Goal: Task Accomplishment & Management: Use online tool/utility

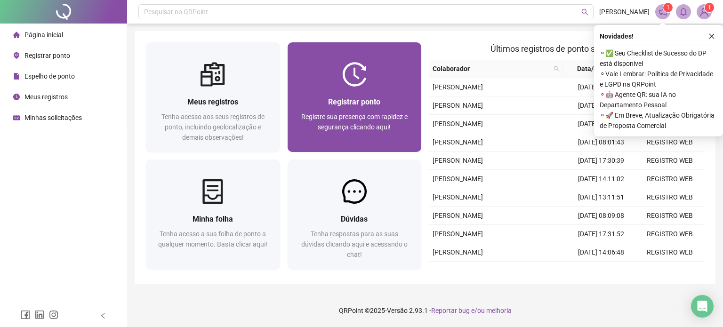
click at [334, 98] on span "Registrar ponto" at bounding box center [354, 101] width 52 height 9
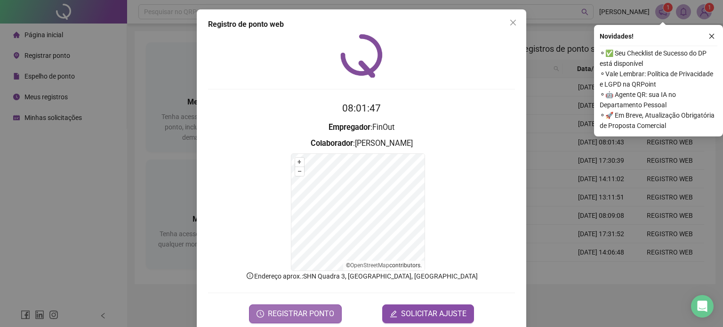
click at [303, 309] on span "REGISTRAR PONTO" at bounding box center [301, 313] width 66 height 11
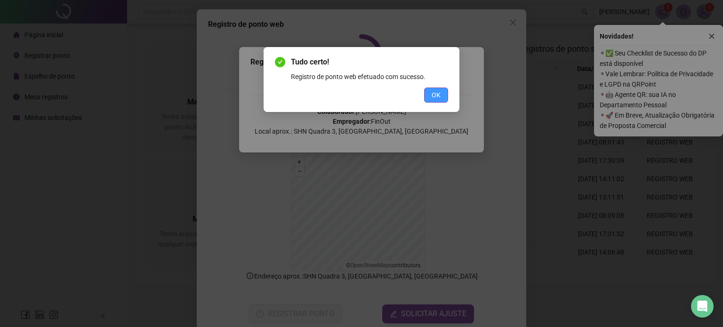
click at [440, 90] on span "OK" at bounding box center [435, 95] width 9 height 10
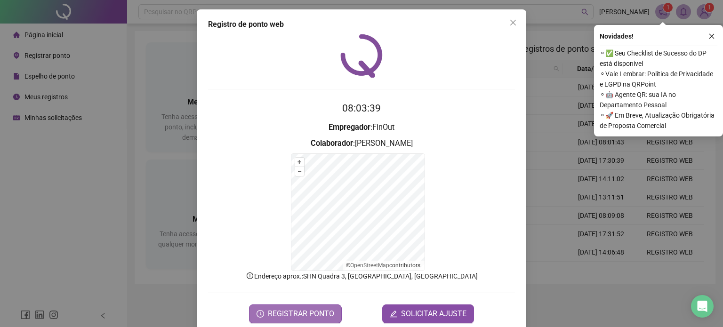
click at [287, 316] on span "REGISTRAR PONTO" at bounding box center [301, 313] width 66 height 11
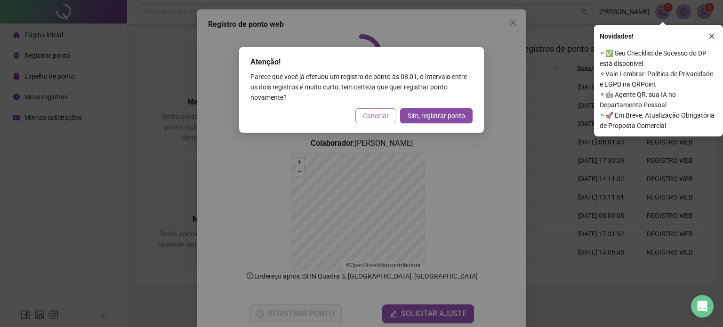
click at [382, 120] on span "Cancelar" at bounding box center [376, 116] width 26 height 10
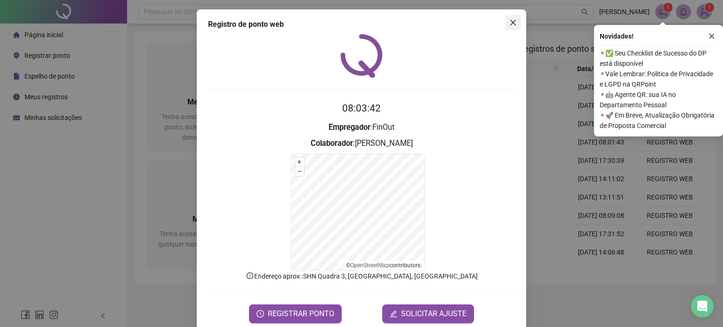
click at [511, 23] on icon "close" at bounding box center [513, 23] width 8 height 8
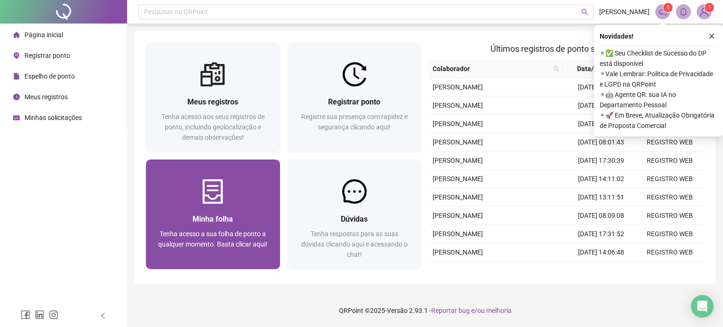
drag, startPoint x: 319, startPoint y: 289, endPoint x: 230, endPoint y: 179, distance: 142.2
click at [319, 290] on div "Pesquisar no QRPoint [PERSON_NAME] 1 1 Meus registros Tenha acesso aos seus reg…" at bounding box center [425, 163] width 596 height 327
